Goal: Check status: Check status

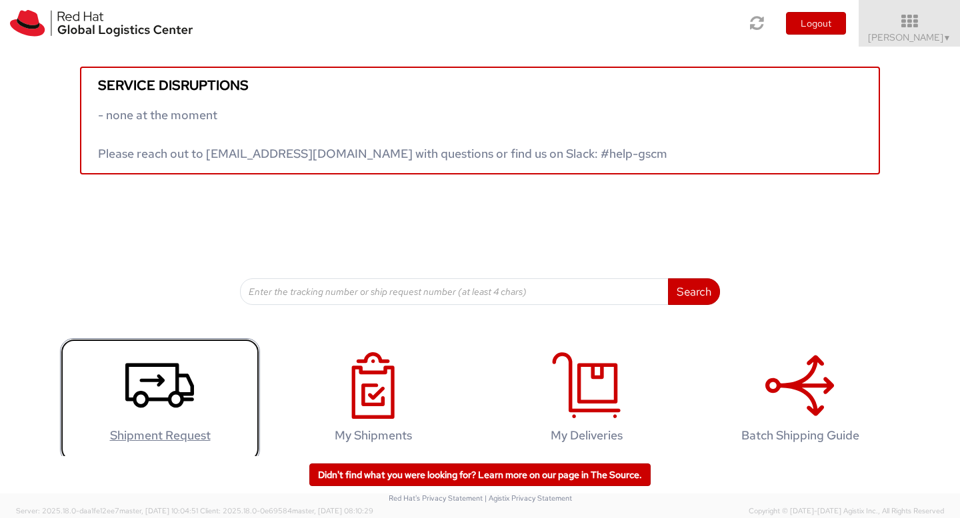
click at [132, 418] on icon at bounding box center [159, 385] width 69 height 67
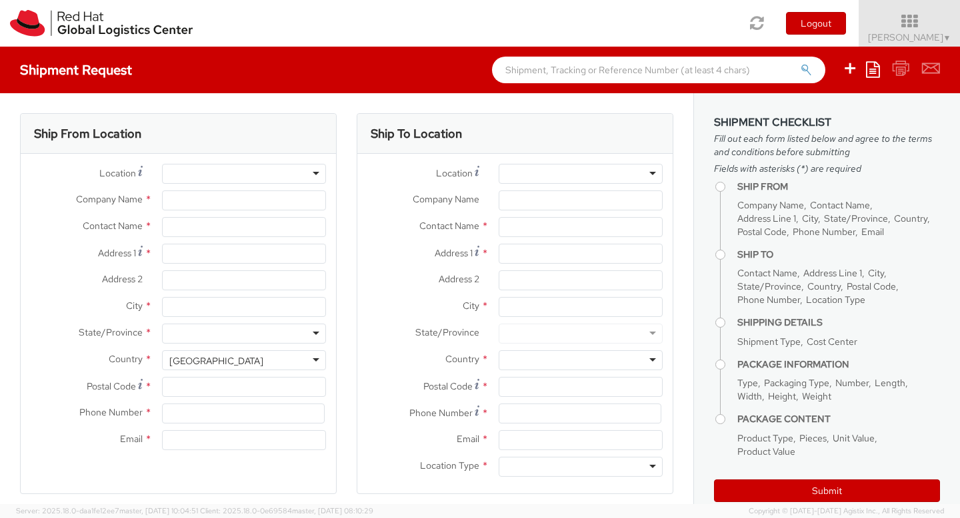
select select
select select "954"
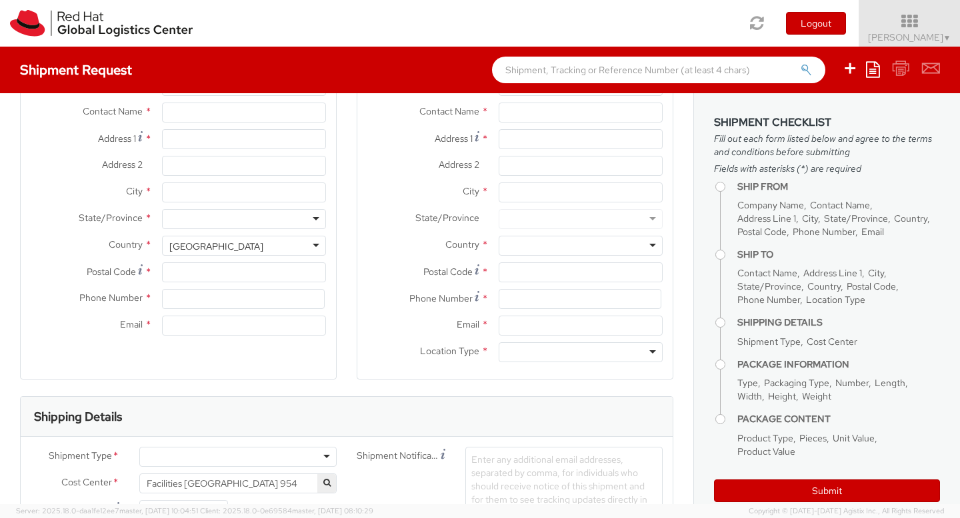
scroll to position [253, 0]
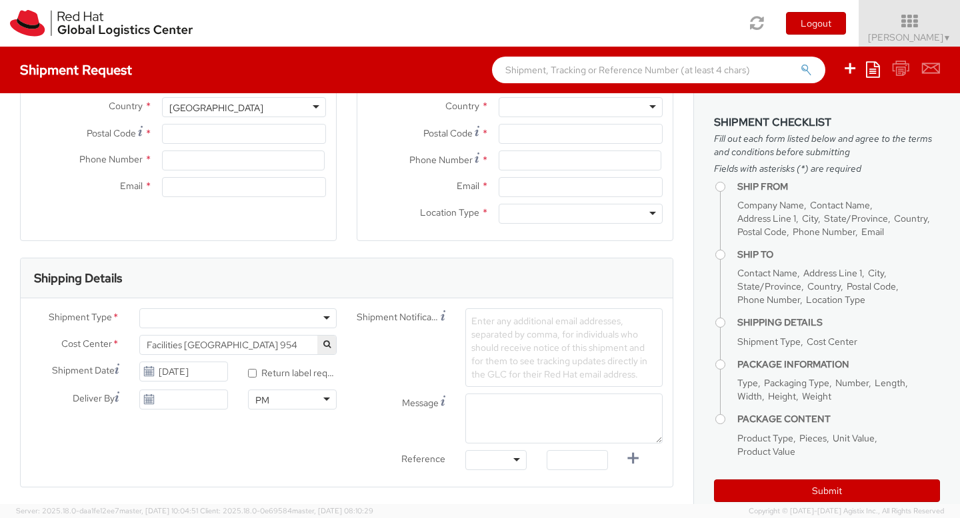
type input "Red Hat Malaysia Sdn Bhd"
type input "[PERSON_NAME]"
type input "Suite [GEOGRAPHIC_DATA]"
type input "MV City, [PERSON_NAME]"
type input "[GEOGRAPHIC_DATA]"
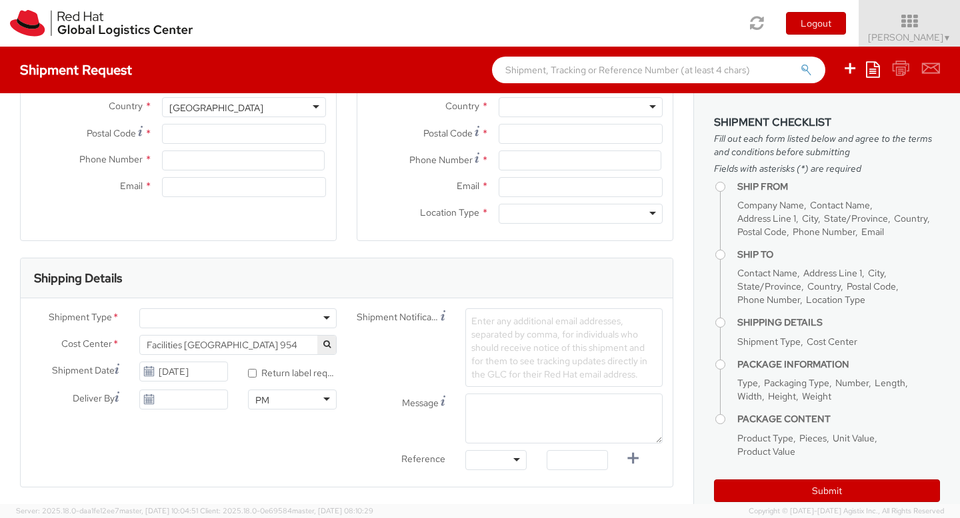
type input "59200"
type input "60327330501"
type input "[EMAIL_ADDRESS][DOMAIN_NAME]"
select select "CM"
select select "KGS"
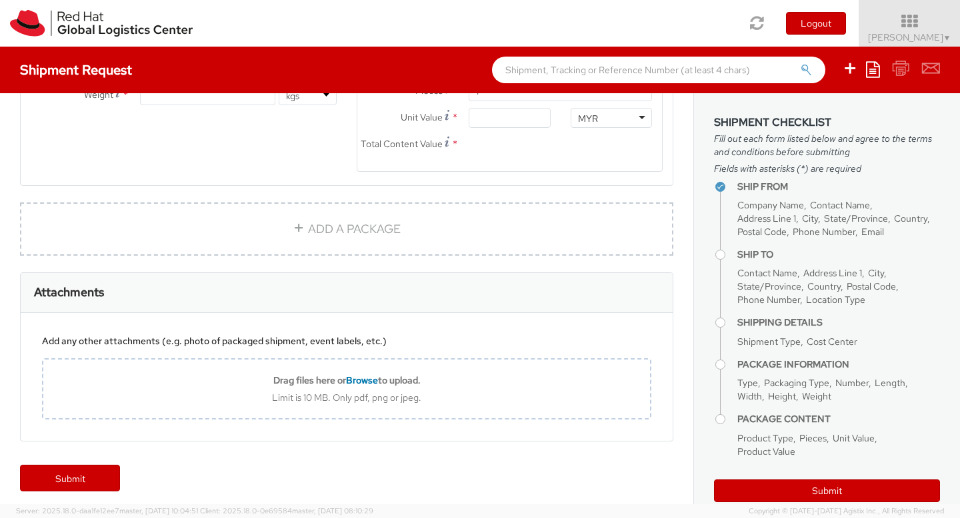
scroll to position [850, 0]
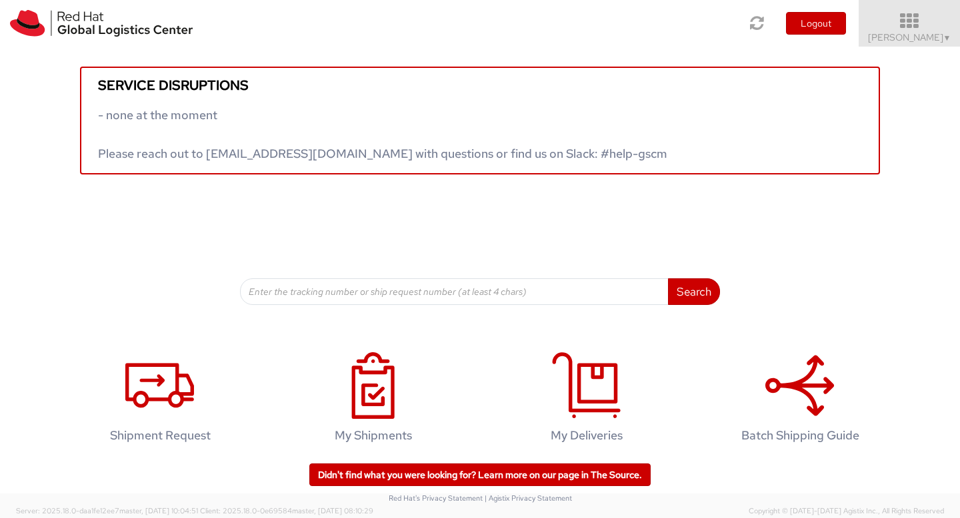
click at [908, 33] on span "Aarthie Sambaiyah ▼" at bounding box center [909, 37] width 83 height 12
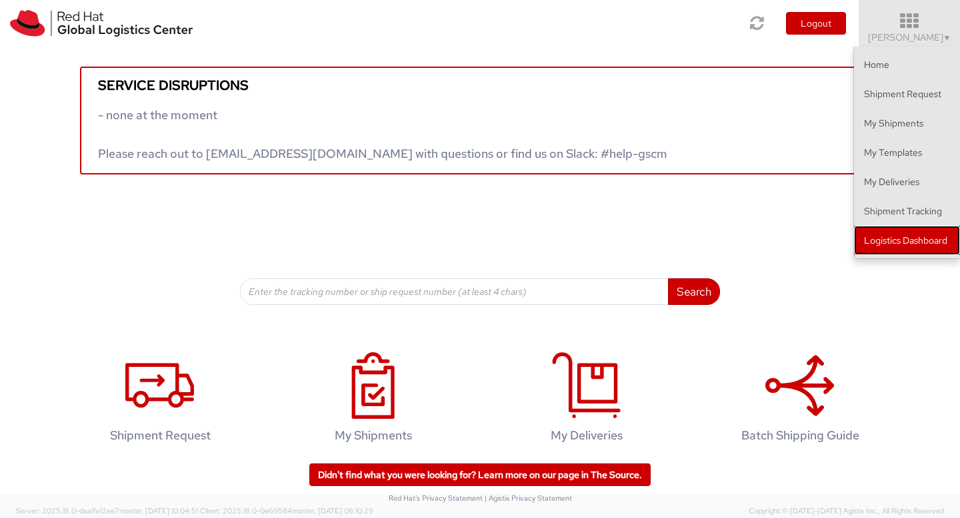
click at [908, 235] on link "Logistics Dashboard" at bounding box center [907, 240] width 106 height 29
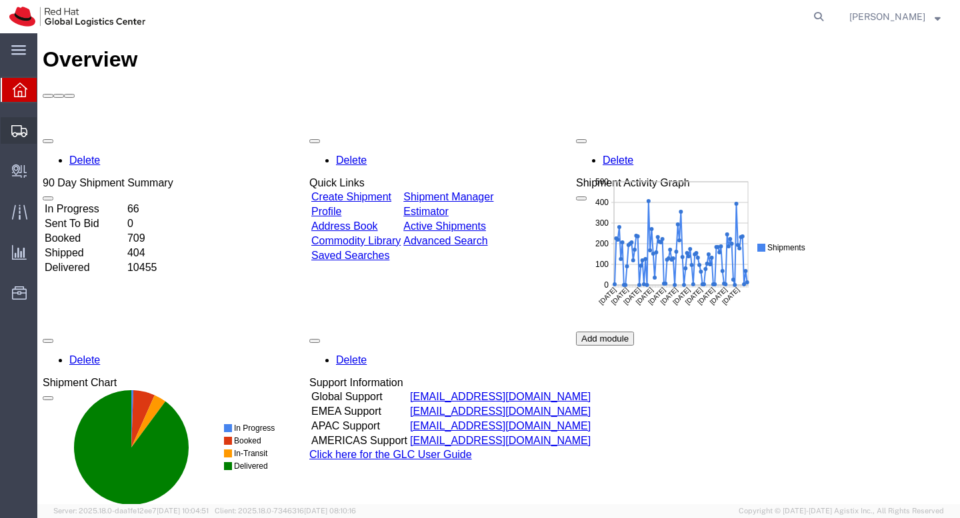
click at [0, 0] on span "Shipment Manager" at bounding box center [0, 0] width 0 height 0
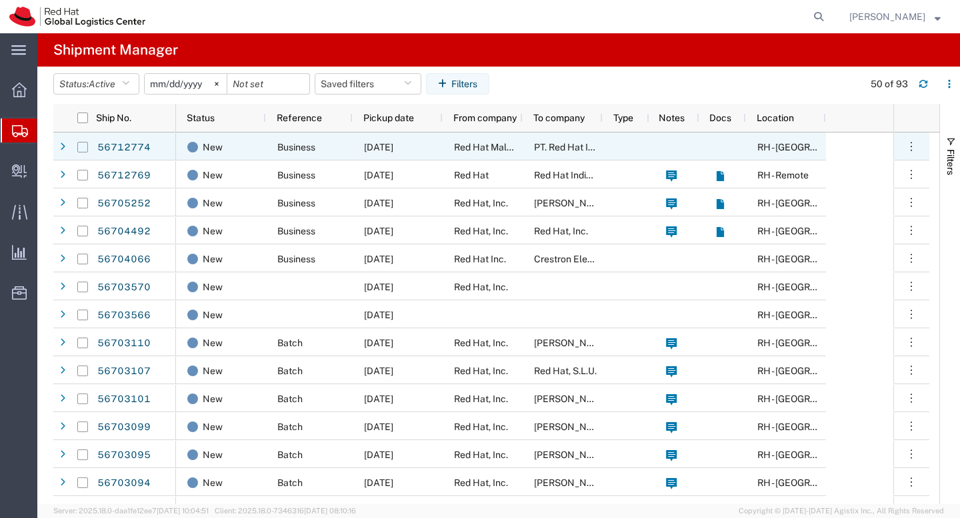
click at [84, 147] on input "Press Space to toggle row selection (unchecked)" at bounding box center [82, 147] width 11 height 11
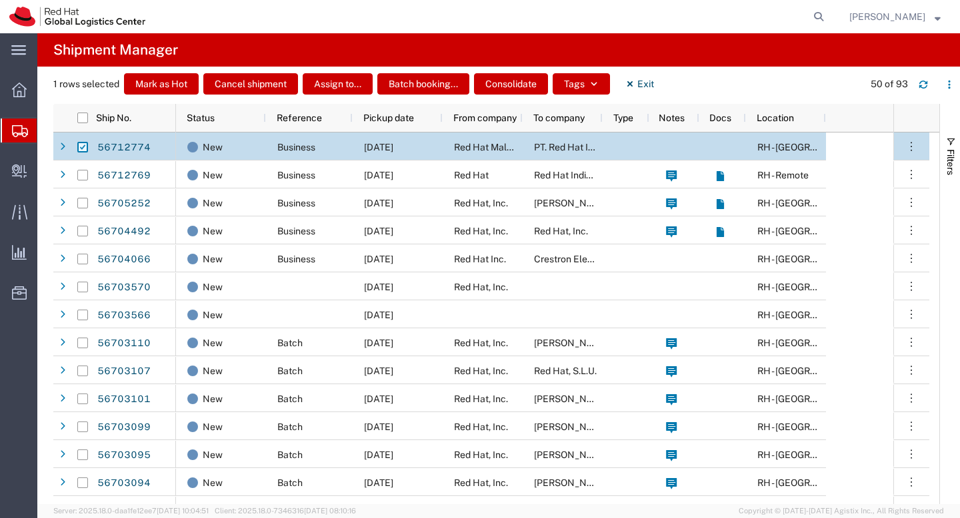
click at [84, 147] on input "Press Space to toggle row selection (checked)" at bounding box center [82, 147] width 11 height 11
checkbox input "false"
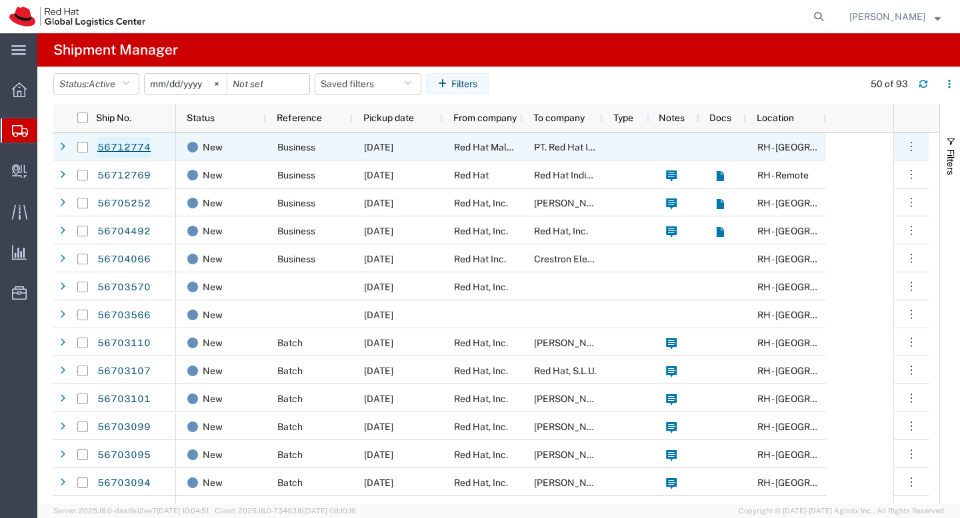
click at [112, 147] on link "56712774" at bounding box center [124, 147] width 55 height 21
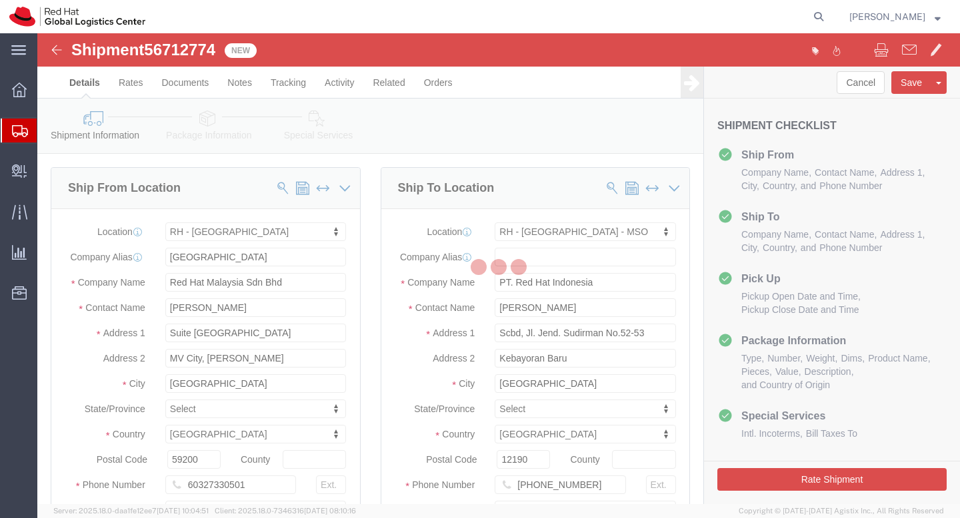
select select "37977"
select select "39291"
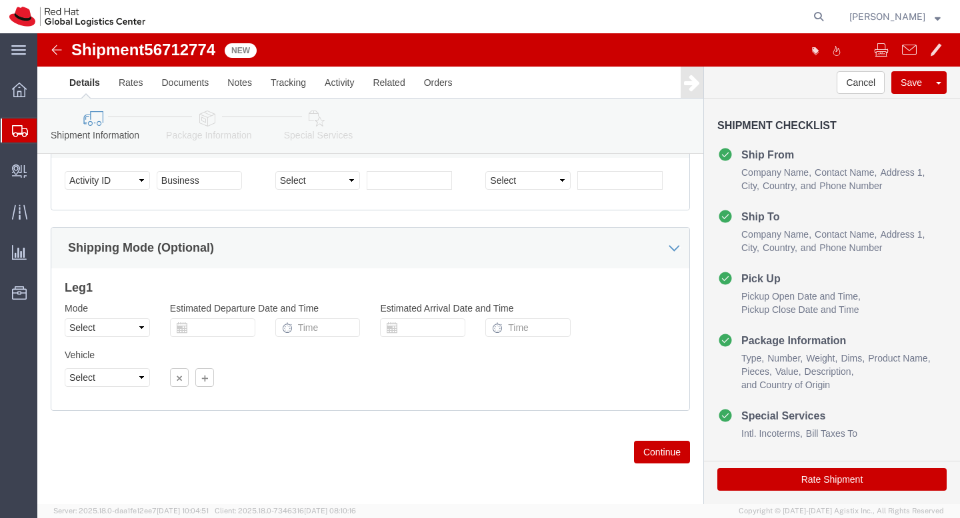
scroll to position [343, 0]
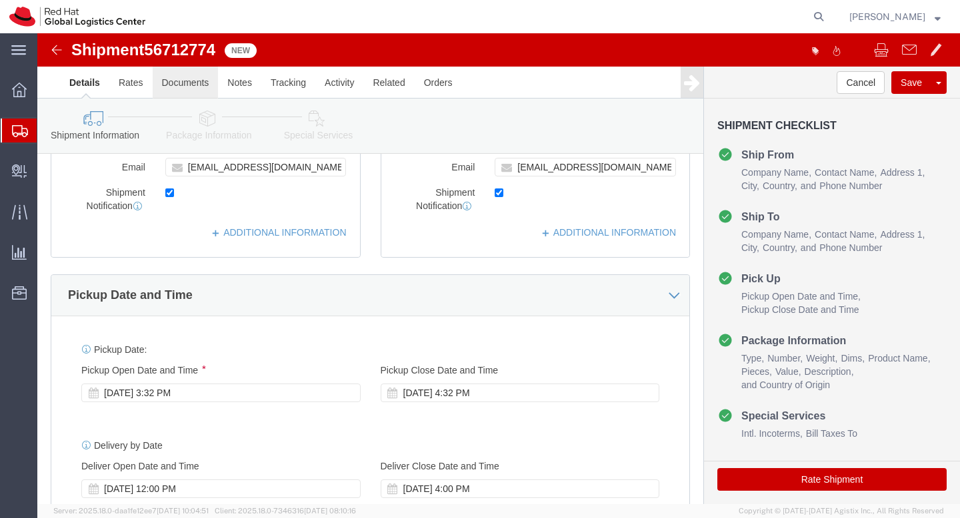
click link "Documents"
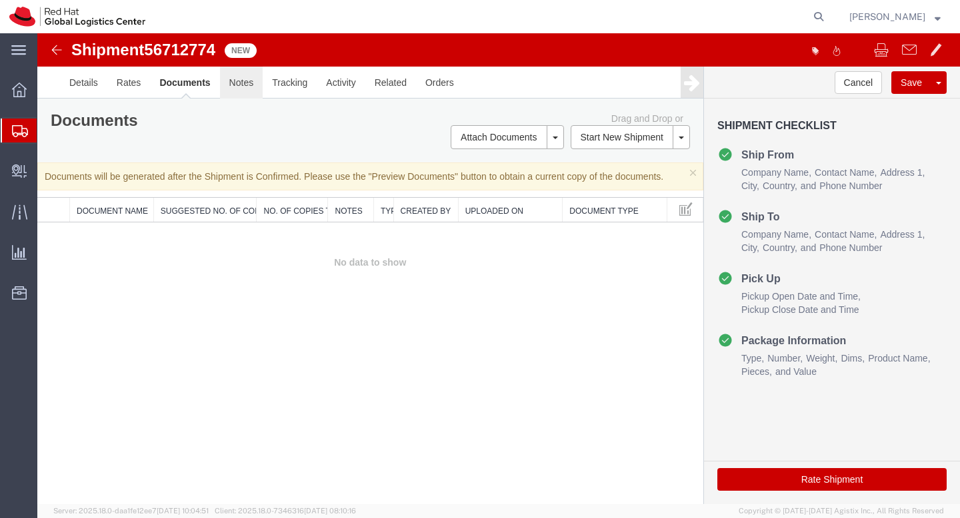
click at [233, 80] on link "Notes" at bounding box center [241, 83] width 43 height 32
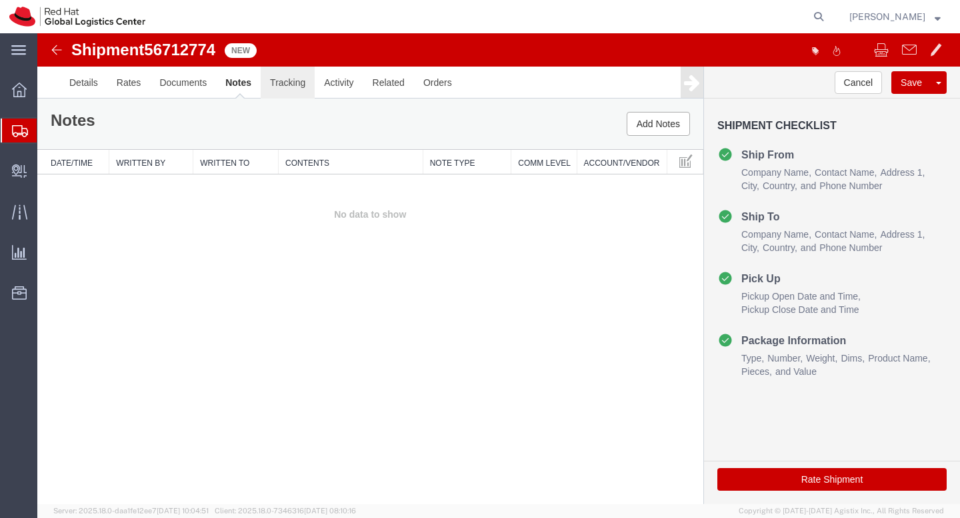
click at [293, 85] on link "Tracking" at bounding box center [288, 83] width 54 height 32
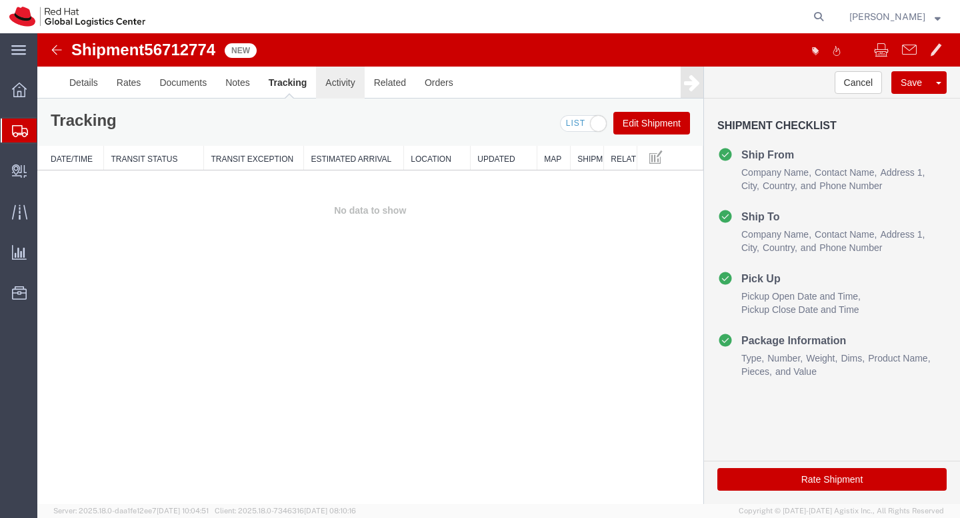
click at [331, 82] on link "Activity" at bounding box center [340, 83] width 48 height 32
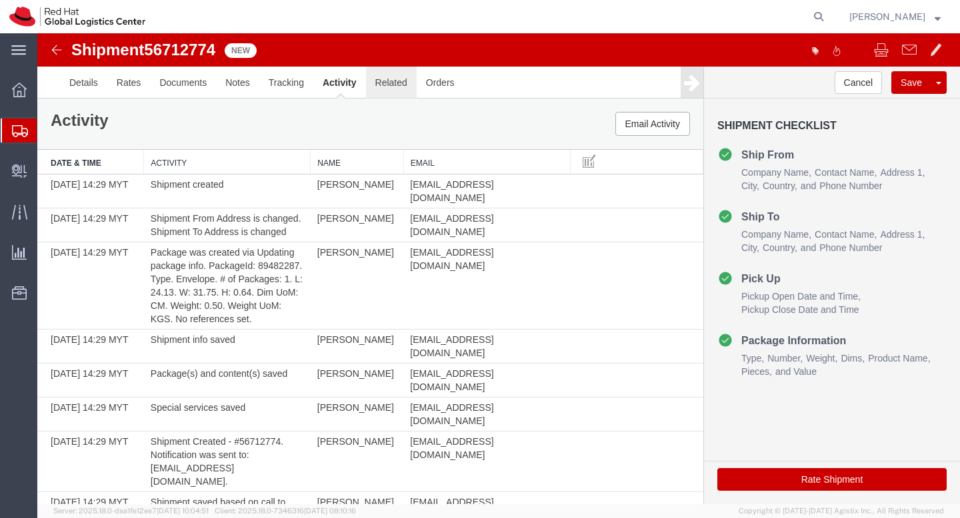
click at [376, 82] on link "Related" at bounding box center [391, 83] width 51 height 32
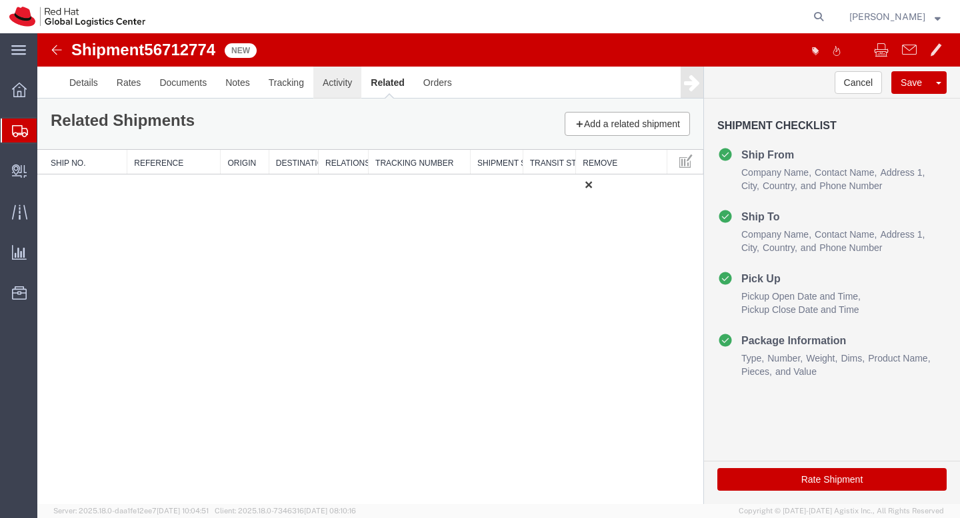
click at [346, 89] on link "Activity" at bounding box center [337, 83] width 48 height 32
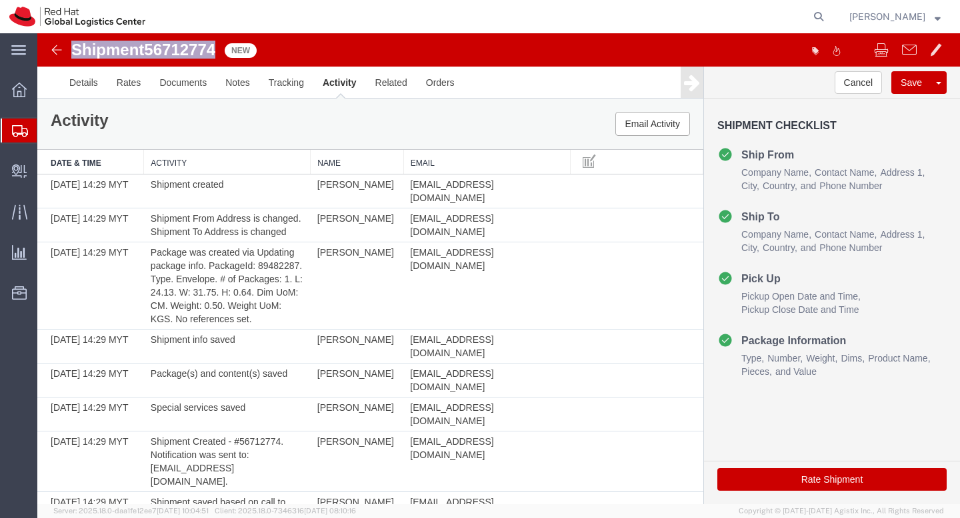
drag, startPoint x: 73, startPoint y: 51, endPoint x: 224, endPoint y: 50, distance: 151.3
click at [224, 50] on div "Shipment 56712774 9 of 9 New" at bounding box center [269, 53] width 460 height 25
copy h1 "Shipment 56712774"
click at [358, 41] on div "Shipment 56712774 9 of 9 New" at bounding box center [269, 53] width 460 height 25
